Goal: Information Seeking & Learning: Find specific page/section

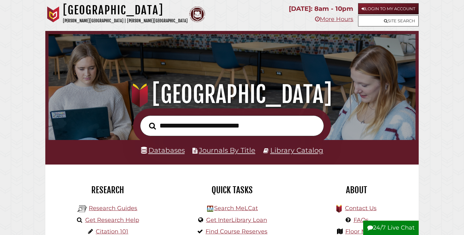
click at [394, 8] on link "Login to My Account" at bounding box center [388, 8] width 61 height 11
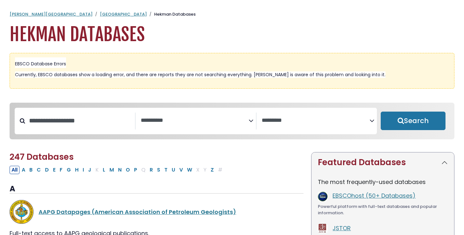
select select "Database Subject Filter"
select select "Database Vendors Filter"
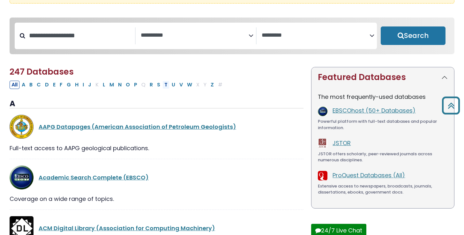
scroll to position [85, 0]
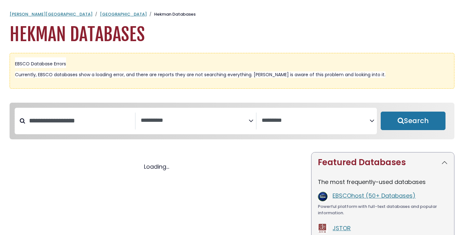
select select "Database Subject Filter"
select select "Database Vendors Filter"
select select "Database Subject Filter"
select select "Database Vendors Filter"
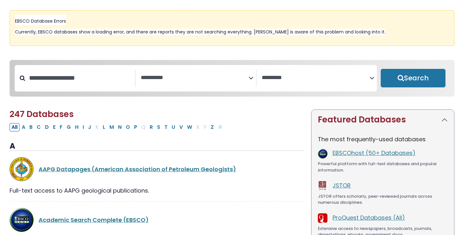
scroll to position [42, 0]
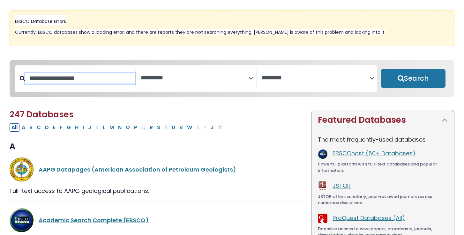
click at [77, 82] on input "Search database by title or keyword" at bounding box center [80, 78] width 110 height 11
type input "***"
click at [413, 79] on button "Search" at bounding box center [412, 78] width 65 height 18
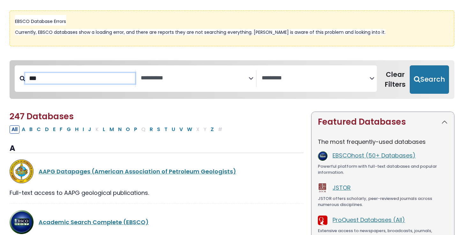
select select "Database Subject Filter"
select select "Database Vendors Filter"
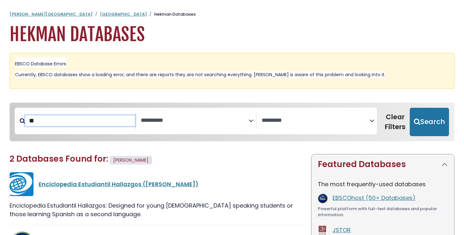
type input "*"
type input "******"
click at [429, 121] on button "Search" at bounding box center [428, 122] width 39 height 29
select select "Database Subject Filter"
select select "Database Vendors Filter"
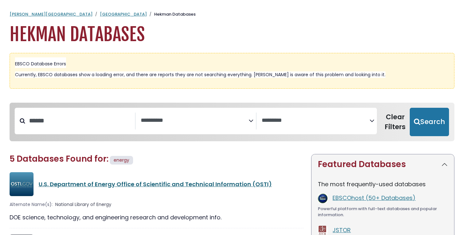
click at [67, 183] on link "U.S. Department of Energy Office of Scientific and Technical Information (OSTI)" at bounding box center [155, 184] width 233 height 8
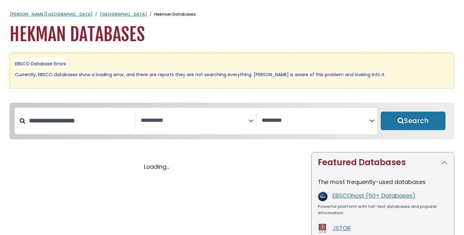
select select "Database Subject Filter"
select select "Database Vendors Filter"
select select "Database Subject Filter"
select select "Database Vendors Filter"
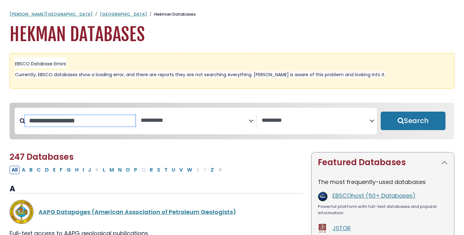
click at [94, 121] on input "Search database by title or keyword" at bounding box center [80, 120] width 110 height 11
click at [159, 121] on textarea "Search" at bounding box center [195, 120] width 108 height 7
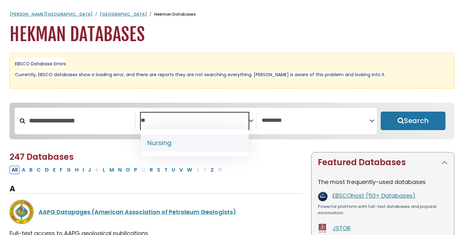
type textarea "*"
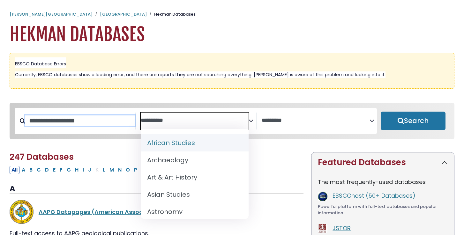
click at [90, 122] on input "Search database by title or keyword" at bounding box center [80, 120] width 110 height 11
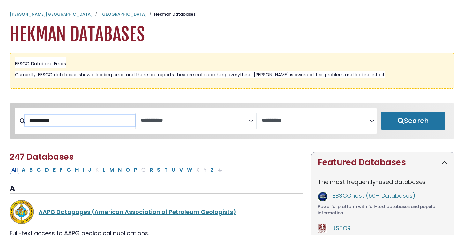
type input "*******"
click at [413, 121] on button "Search" at bounding box center [412, 121] width 65 height 18
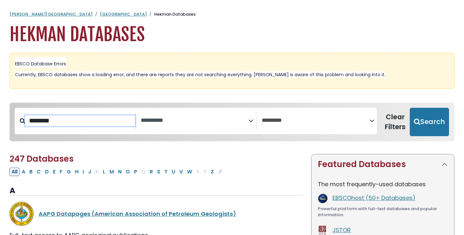
select select "Database Subject Filter"
select select "Database Vendors Filter"
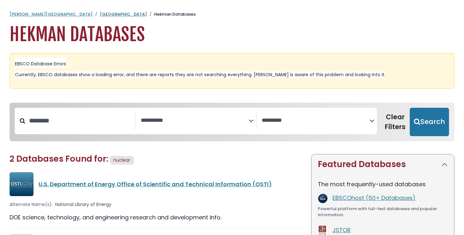
click at [100, 16] on link "Hekman Library" at bounding box center [123, 14] width 47 height 6
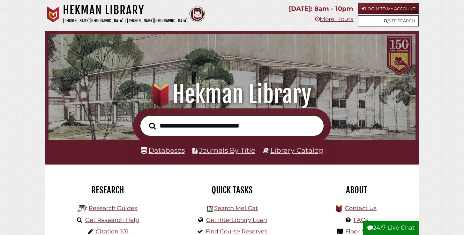
scroll to position [121, 364]
click at [244, 126] on input "text" at bounding box center [232, 125] width 184 height 21
click at [402, 7] on link "Login to My Account" at bounding box center [388, 8] width 61 height 11
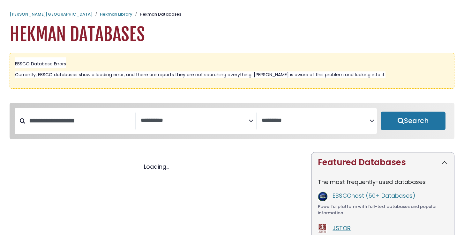
select select "Database Subject Filter"
select select "Database Vendors Filter"
select select "Database Subject Filter"
select select "Database Vendors Filter"
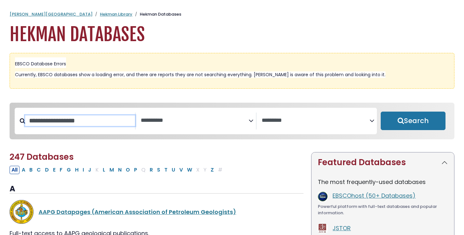
click at [86, 122] on input "Search database by title or keyword" at bounding box center [80, 120] width 110 height 11
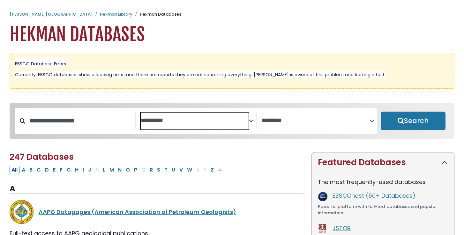
click at [163, 119] on textarea "Search" at bounding box center [195, 120] width 108 height 7
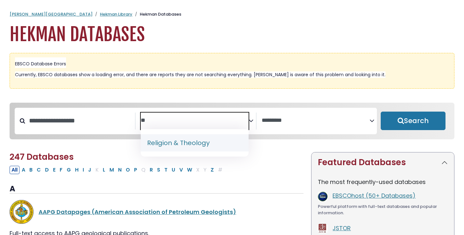
type textarea "*"
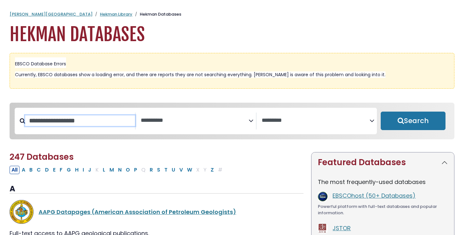
click at [111, 122] on input "Search database by title or keyword" at bounding box center [80, 120] width 110 height 11
type input "*"
type input "**********"
click at [413, 121] on button "Search" at bounding box center [412, 121] width 65 height 18
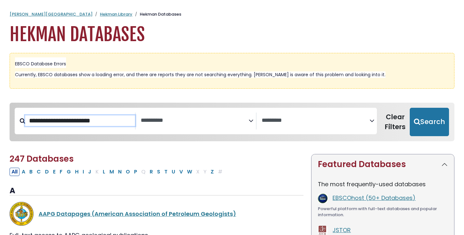
select select "Database Subject Filter"
select select "Database Vendors Filter"
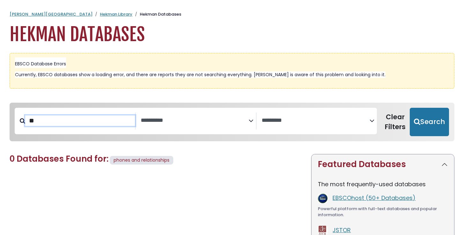
type input "*"
click at [100, 14] on link "Hekman Library" at bounding box center [116, 14] width 33 height 6
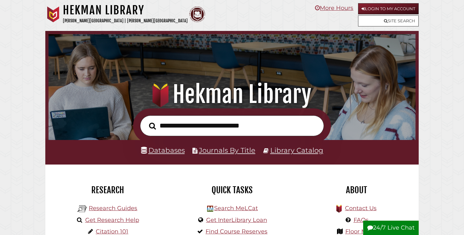
scroll to position [121, 364]
click at [364, 10] on link "Login to My Account" at bounding box center [388, 8] width 61 height 11
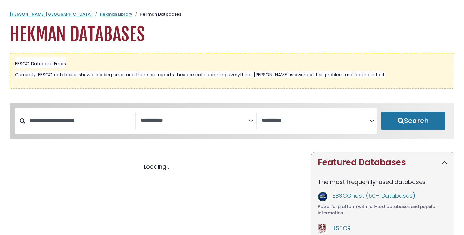
select select "Database Subject Filter"
select select "Database Vendors Filter"
select select "Database Subject Filter"
select select "Database Vendors Filter"
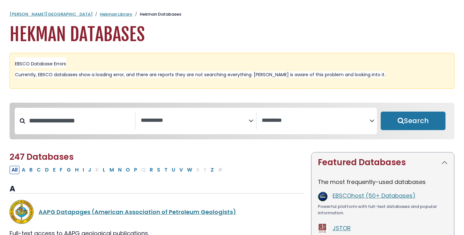
click at [185, 116] on span "Search filters" at bounding box center [195, 120] width 108 height 8
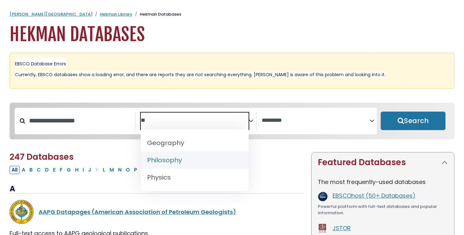
type textarea "**"
select select "*****"
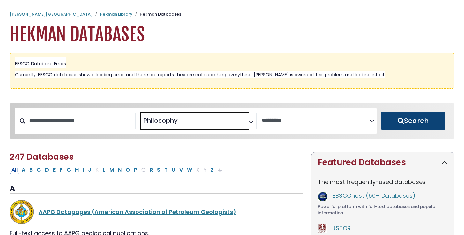
click at [420, 121] on button "Search" at bounding box center [412, 121] width 65 height 18
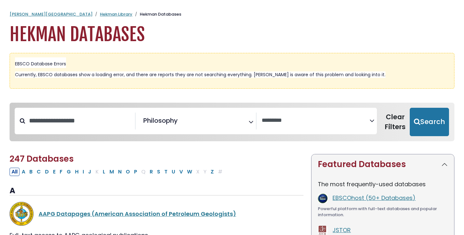
select select "Database Vendors Filter"
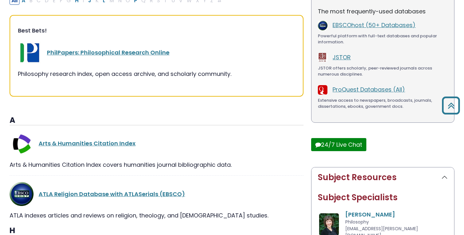
scroll to position [180, 0]
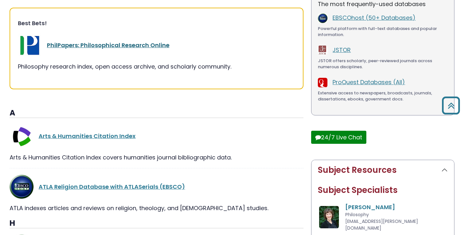
click at [108, 45] on link "PhilPapers: Philosophical Research Online" at bounding box center [108, 45] width 122 height 8
